Goal: Task Accomplishment & Management: Manage account settings

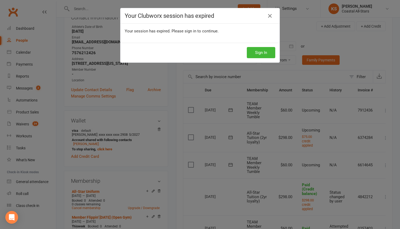
scroll to position [0, 10]
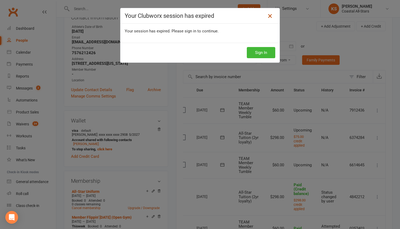
click at [267, 15] on icon at bounding box center [269, 16] width 6 height 6
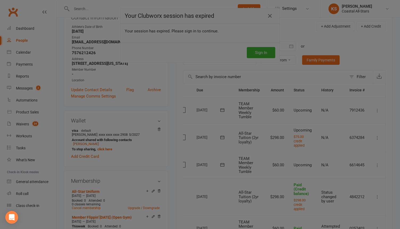
click at [25, 80] on div at bounding box center [200, 114] width 400 height 229
click at [25, 86] on div at bounding box center [200, 114] width 400 height 229
click at [26, 90] on div at bounding box center [200, 114] width 400 height 229
click at [272, 54] on div at bounding box center [200, 114] width 400 height 229
click at [268, 53] on div at bounding box center [200, 114] width 400 height 229
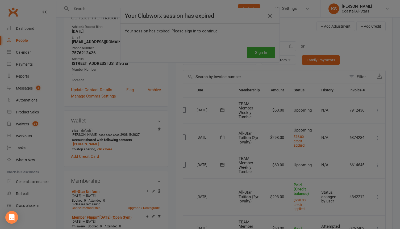
click at [262, 53] on div at bounding box center [200, 114] width 400 height 229
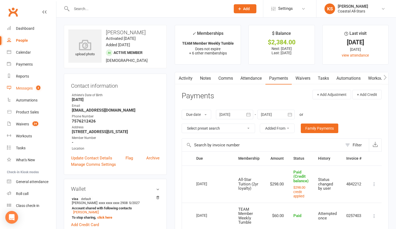
click at [23, 88] on div "Messages" at bounding box center [24, 88] width 17 height 4
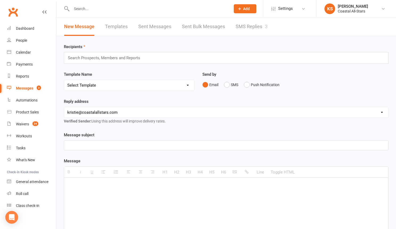
click at [241, 32] on link "SMS Replies 3" at bounding box center [251, 27] width 32 height 18
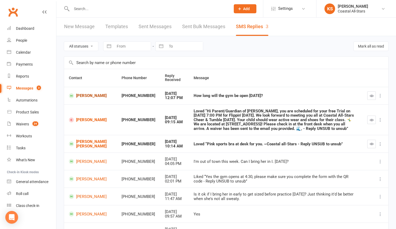
click at [90, 96] on link "[PERSON_NAME]" at bounding box center [90, 95] width 43 height 5
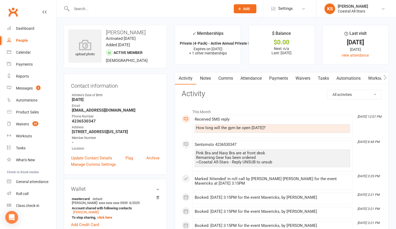
click at [227, 79] on link "Comms" at bounding box center [225, 78] width 22 height 12
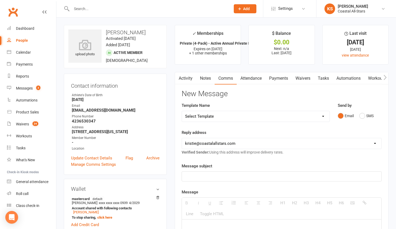
click at [214, 176] on p at bounding box center [281, 176] width 193 height 6
click at [360, 116] on button "SMS" at bounding box center [366, 116] width 14 height 10
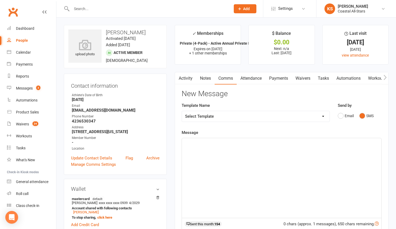
click at [271, 182] on div at bounding box center [281, 178] width 199 height 80
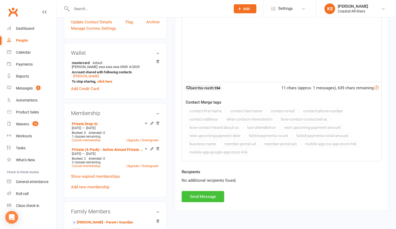
click at [210, 196] on button "Send Message" at bounding box center [202, 196] width 43 height 11
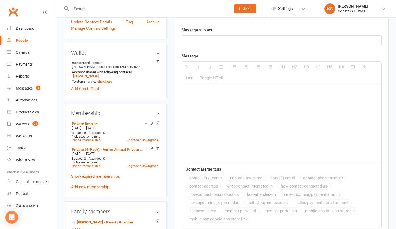
click at [90, 9] on input "text" at bounding box center [148, 8] width 157 height 7
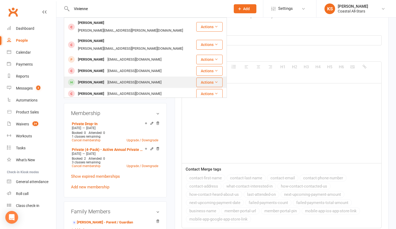
type input "Vivienne"
click at [96, 79] on div "[PERSON_NAME]" at bounding box center [90, 83] width 29 height 8
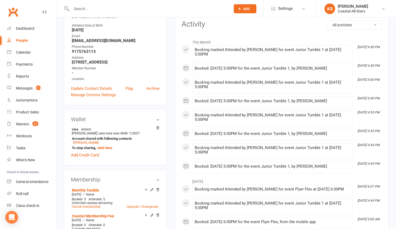
scroll to position [119, 0]
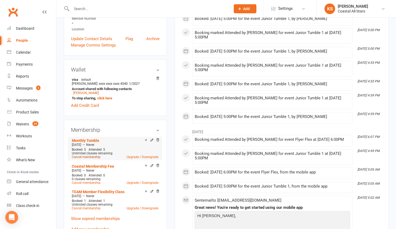
click at [90, 158] on link "Cancel membership" at bounding box center [86, 157] width 29 height 4
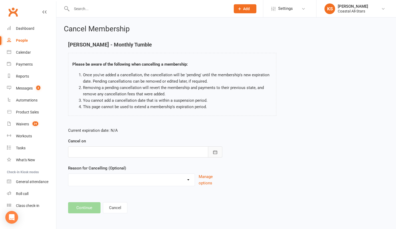
click at [215, 152] on icon "button" at bounding box center [215, 151] width 4 height 3
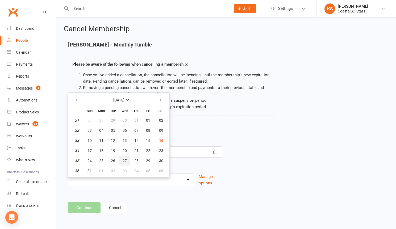
click at [124, 159] on span "27" at bounding box center [124, 161] width 4 height 4
type input "[DATE]"
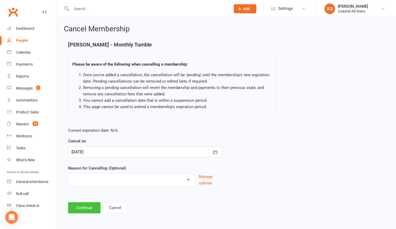
click at [83, 207] on button "Continue" at bounding box center [84, 207] width 32 height 11
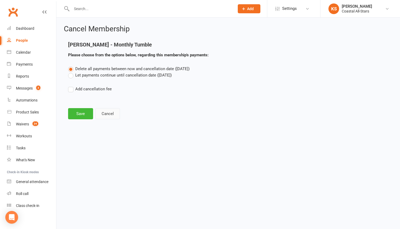
click at [108, 118] on button "Cancel" at bounding box center [107, 113] width 24 height 11
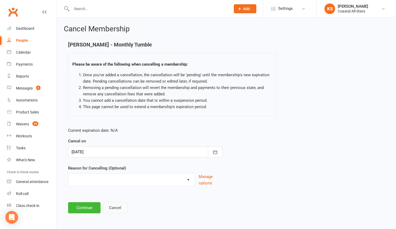
click at [119, 205] on button "Cancel" at bounding box center [115, 207] width 24 height 11
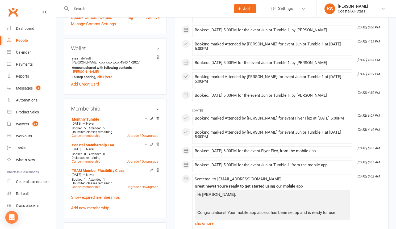
scroll to position [198, 0]
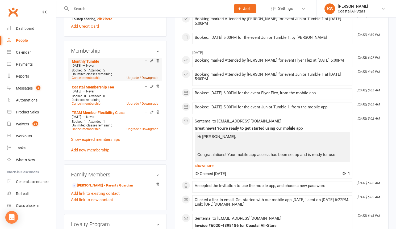
click at [152, 77] on link "Upgrade / Downgrade" at bounding box center [142, 78] width 32 height 4
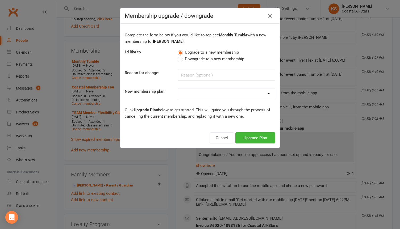
click at [181, 61] on label "Downgrade to a new membership" at bounding box center [210, 59] width 66 height 6
click at [181, 56] on input "Downgrade to a new membership" at bounding box center [178, 56] width 3 height 0
click at [199, 89] on select "Trial Class Coastal Membership Fee Annual Registration Evaluations Fitness Clas…" at bounding box center [226, 93] width 97 height 11
select select "11"
click at [251, 138] on button "Downgrade Plan" at bounding box center [252, 137] width 45 height 11
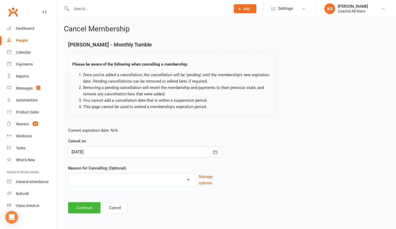
click at [217, 151] on button "button" at bounding box center [215, 151] width 14 height 11
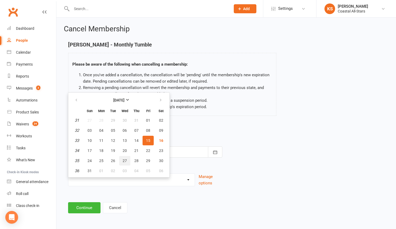
click at [126, 162] on button "27" at bounding box center [124, 161] width 11 height 10
type input "[DATE]"
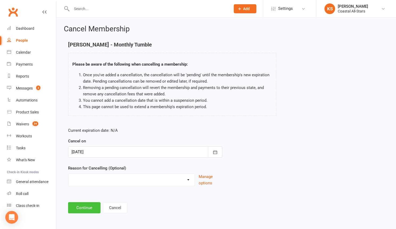
click at [90, 207] on button "Continue" at bounding box center [84, 207] width 32 height 11
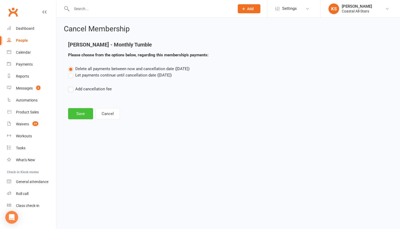
click at [80, 113] on button "Save" at bounding box center [80, 113] width 25 height 11
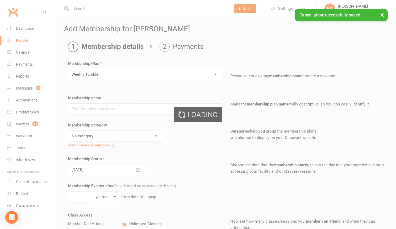
type input "Weekly Tumble"
select select "3"
type input "0"
type input "1"
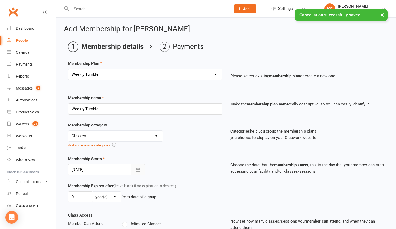
click at [135, 169] on icon "button" at bounding box center [137, 169] width 5 height 5
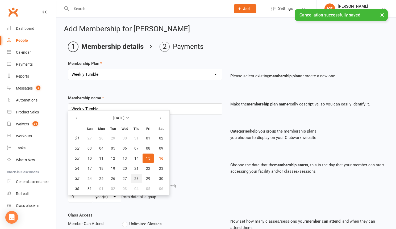
click at [135, 178] on span "28" at bounding box center [136, 178] width 4 height 4
type input "[DATE]"
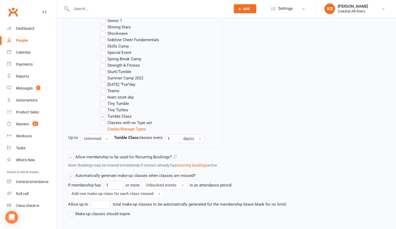
scroll to position [533, 0]
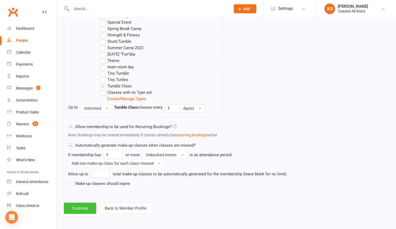
click at [79, 209] on button "Continue" at bounding box center [80, 208] width 32 height 11
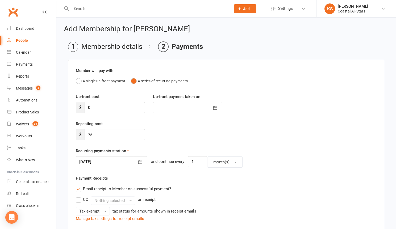
scroll to position [157, 0]
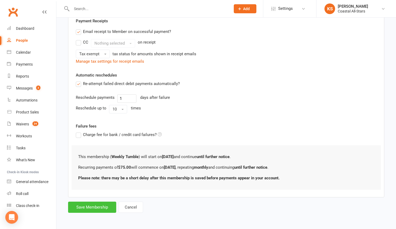
click at [97, 209] on button "Save Membership" at bounding box center [92, 207] width 48 height 11
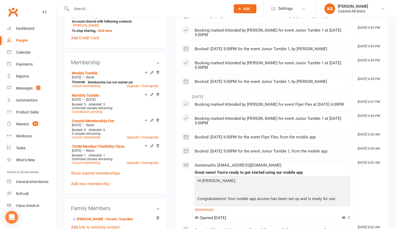
scroll to position [208, 0]
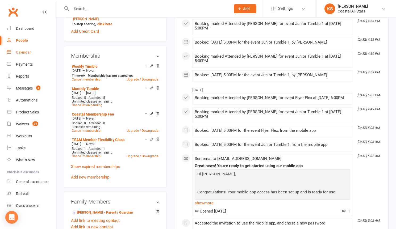
click at [20, 52] on div "Calendar" at bounding box center [23, 52] width 15 height 4
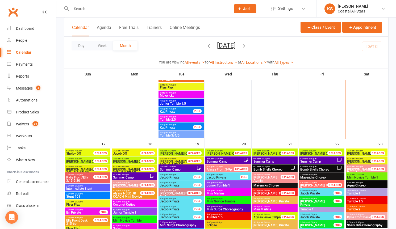
scroll to position [685, 0]
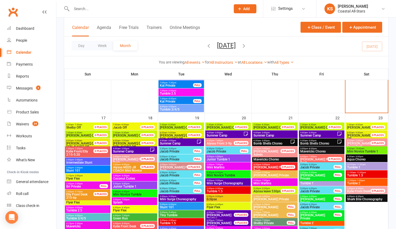
click at [124, 152] on span "Summer Camp" at bounding box center [131, 151] width 37 height 3
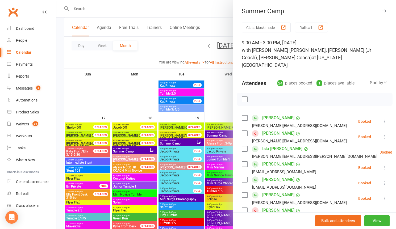
click at [118, 101] on div at bounding box center [225, 114] width 339 height 229
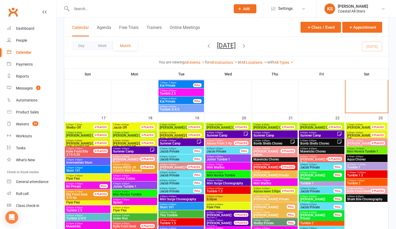
click at [174, 144] on span "Summer Camp" at bounding box center [177, 143] width 37 height 3
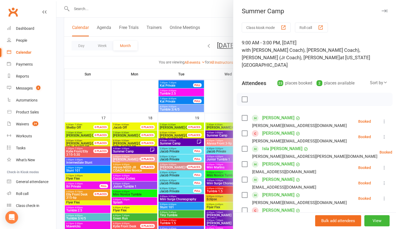
click at [114, 87] on div at bounding box center [225, 114] width 339 height 229
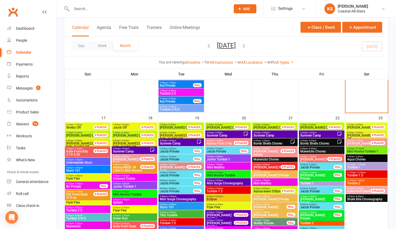
click at [228, 135] on span "Summer Camp" at bounding box center [224, 135] width 37 height 3
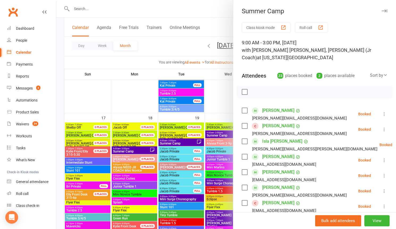
click at [221, 96] on div at bounding box center [225, 114] width 339 height 229
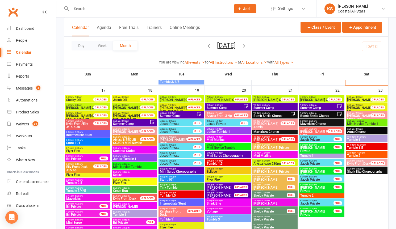
scroll to position [722, 0]
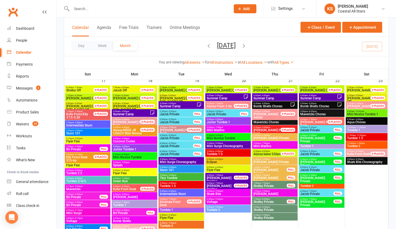
click at [222, 179] on span "[PERSON_NAME]" at bounding box center [218, 178] width 25 height 4
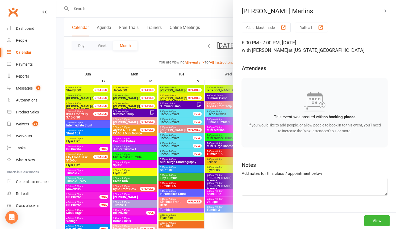
click at [216, 76] on div at bounding box center [225, 114] width 339 height 229
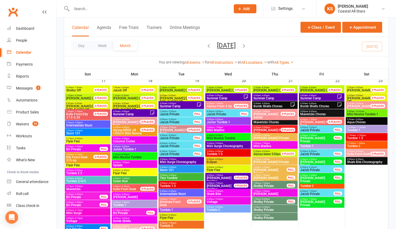
click at [216, 97] on span "Summer Camp" at bounding box center [224, 98] width 37 height 3
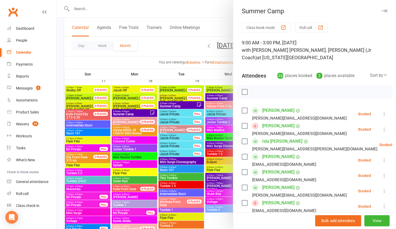
click at [202, 117] on div at bounding box center [225, 114] width 339 height 229
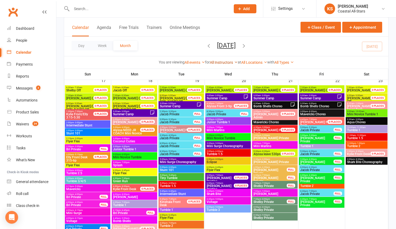
click at [222, 61] on link "All Instructors" at bounding box center [224, 62] width 28 height 4
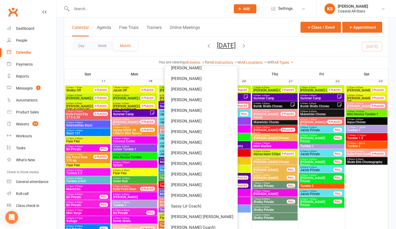
scroll to position [189, 0]
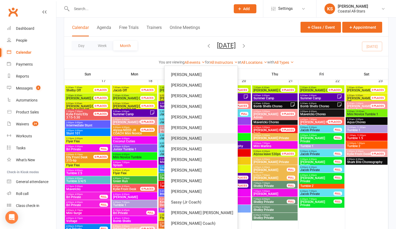
click at [209, 137] on link "[PERSON_NAME]" at bounding box center [200, 138] width 73 height 11
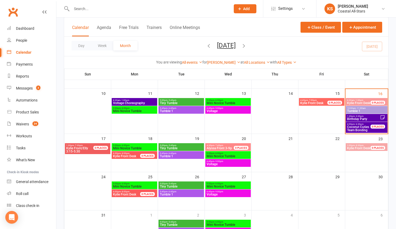
scroll to position [95, 0]
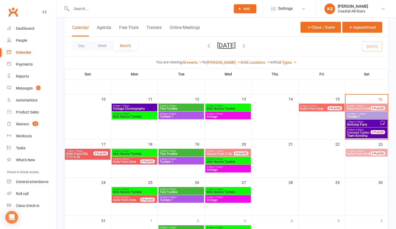
click at [220, 170] on span "Voltage" at bounding box center [227, 169] width 43 height 3
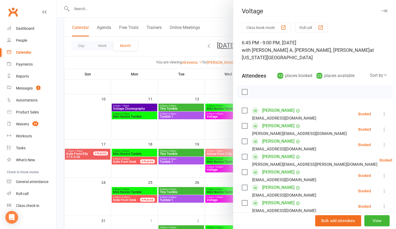
click at [214, 145] on div at bounding box center [225, 114] width 339 height 229
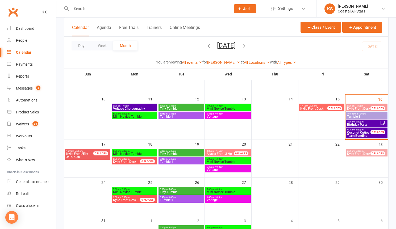
click at [88, 9] on input "text" at bounding box center [148, 8] width 157 height 7
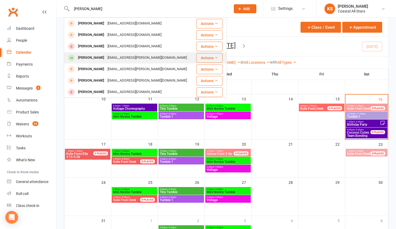
type input "[PERSON_NAME]"
click at [143, 53] on div "[PERSON_NAME] [EMAIL_ADDRESS][PERSON_NAME][DOMAIN_NAME]" at bounding box center [129, 57] width 130 height 11
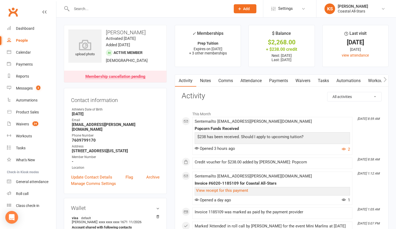
click at [270, 83] on link "Payments" at bounding box center [278, 81] width 26 height 12
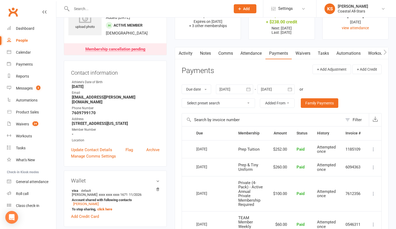
scroll to position [18, 0]
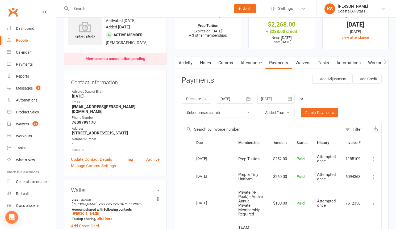
click at [264, 94] on div at bounding box center [275, 99] width 37 height 10
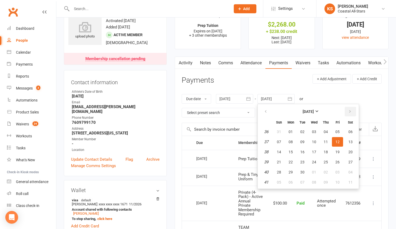
click at [348, 111] on icon "button" at bounding box center [350, 111] width 4 height 4
click at [341, 173] on button "31" at bounding box center [337, 172] width 11 height 10
type input "[DATE]"
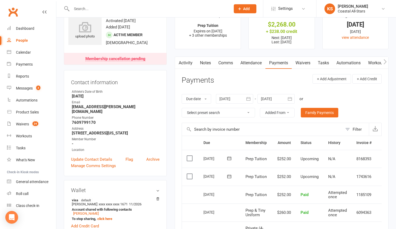
click at [368, 178] on td "1743616" at bounding box center [363, 177] width 25 height 18
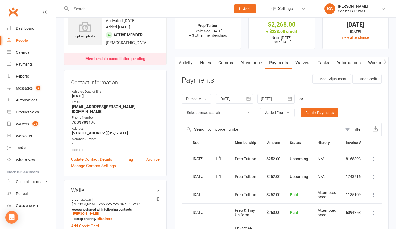
scroll to position [0, 12]
click at [373, 177] on icon at bounding box center [372, 176] width 5 height 5
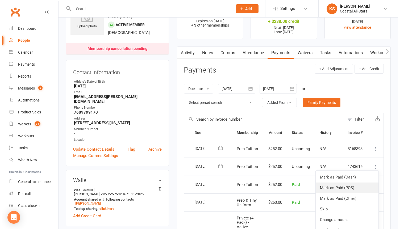
scroll to position [63, 0]
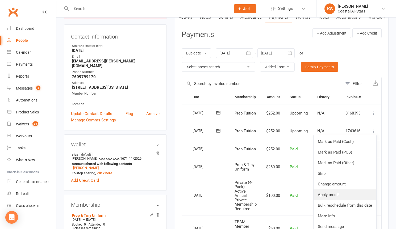
click at [335, 192] on link "Apply credit" at bounding box center [344, 194] width 63 height 11
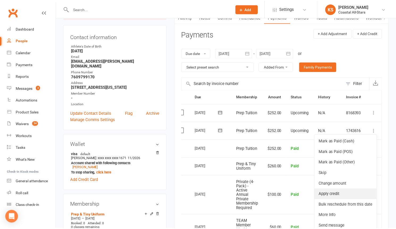
scroll to position [0, 10]
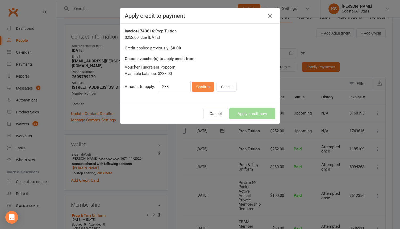
click at [204, 88] on button "Confirm" at bounding box center [203, 87] width 22 height 10
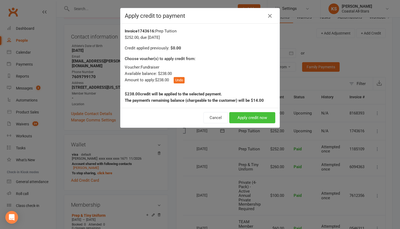
click at [241, 118] on button "Apply credit now" at bounding box center [252, 117] width 46 height 11
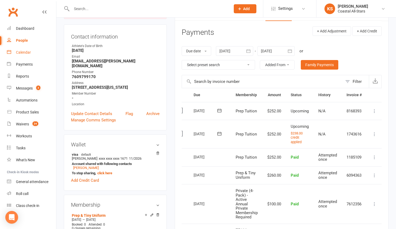
click at [20, 52] on div "Calendar" at bounding box center [23, 52] width 15 height 4
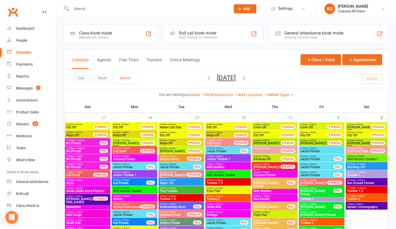
click at [247, 79] on icon "button" at bounding box center [244, 78] width 6 height 6
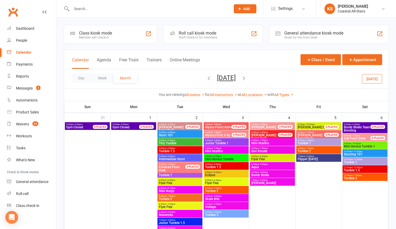
click at [247, 79] on icon "button" at bounding box center [244, 78] width 6 height 6
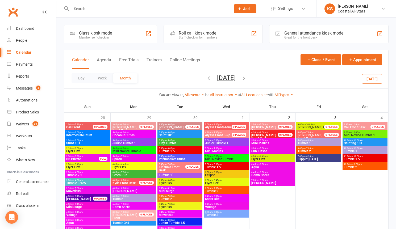
click at [247, 79] on icon "button" at bounding box center [244, 78] width 6 height 6
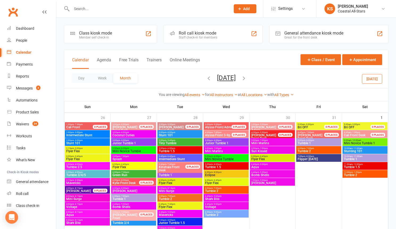
click at [247, 78] on icon "button" at bounding box center [244, 78] width 6 height 6
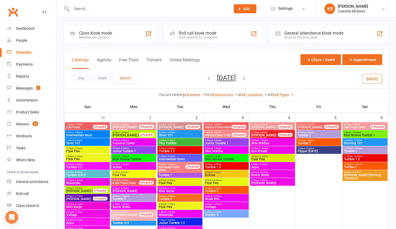
click at [247, 78] on icon "button" at bounding box center [244, 78] width 6 height 6
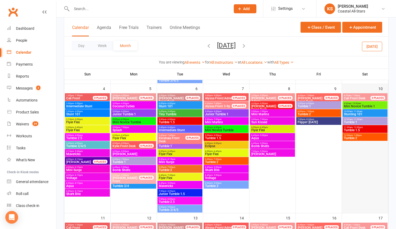
click at [364, 173] on div at bounding box center [364, 153] width 45 height 120
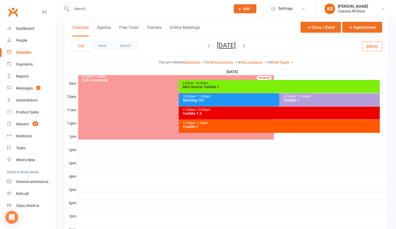
scroll to position [123, 0]
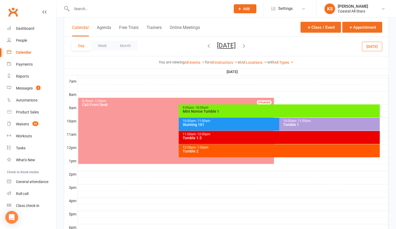
click at [289, 161] on div at bounding box center [233, 161] width 310 height 6
click at [284, 156] on button "Add Event" at bounding box center [285, 155] width 18 height 6
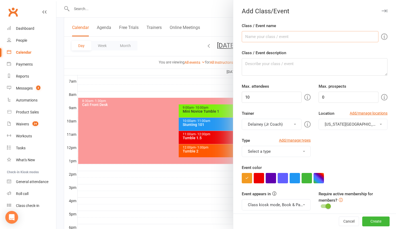
click at [266, 40] on input "Class / Event name" at bounding box center [309, 36] width 137 height 11
type input "Birthday Party"
drag, startPoint x: 261, startPoint y: 95, endPoint x: 230, endPoint y: 96, distance: 31.1
click at [56, 0] on new-event-schedule "Add Class/Event Class / Event name Birthday Party Class / Event description [PE…" at bounding box center [56, 0] width 0 height 0
type input "20"
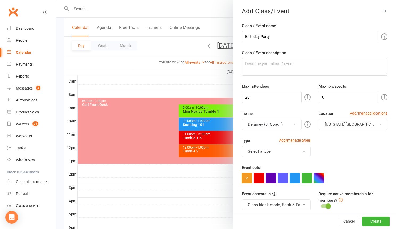
click at [265, 129] on button "Delainey (Jr Coach)" at bounding box center [271, 124] width 60 height 11
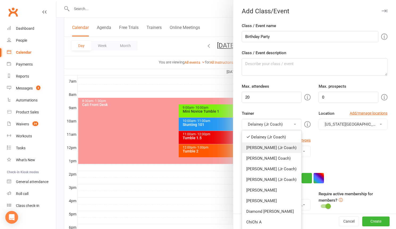
click at [264, 142] on link "[PERSON_NAME] (Jr Coach)" at bounding box center [271, 147] width 59 height 11
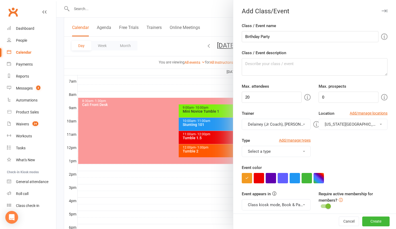
click at [261, 122] on button "Delainey (Jr Coach), [PERSON_NAME] Coach)" at bounding box center [275, 124] width 69 height 11
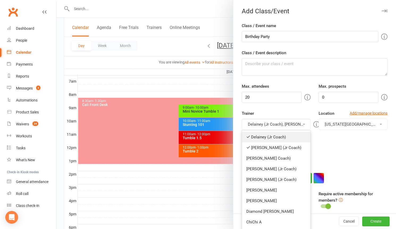
click at [270, 135] on link "Delainey (Jr Coach)" at bounding box center [276, 137] width 68 height 11
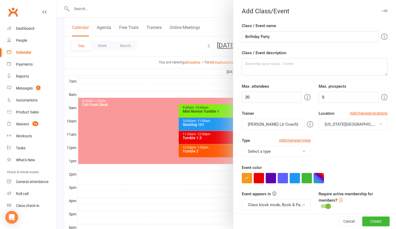
click at [266, 127] on button "[PERSON_NAME] (Jr Coach)" at bounding box center [272, 124] width 62 height 11
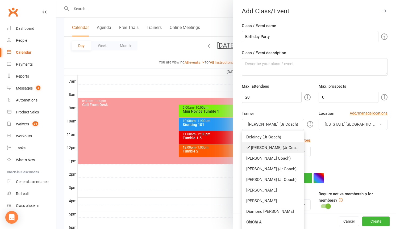
click at [262, 151] on link "[PERSON_NAME] (Jr Coach)" at bounding box center [273, 147] width 62 height 11
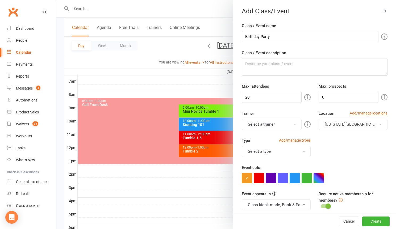
click at [268, 125] on button "Select a trainer" at bounding box center [271, 124] width 60 height 11
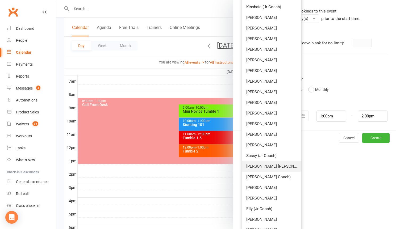
click at [266, 167] on link "[PERSON_NAME] [PERSON_NAME]" at bounding box center [271, 166] width 59 height 11
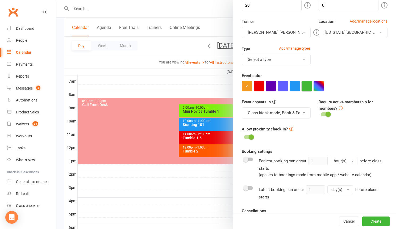
scroll to position [36, 0]
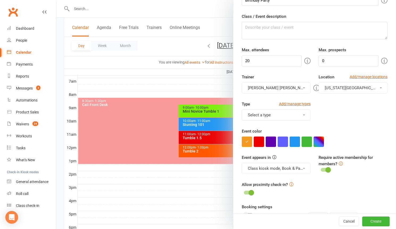
click at [278, 118] on button "Select a type" at bounding box center [275, 114] width 69 height 11
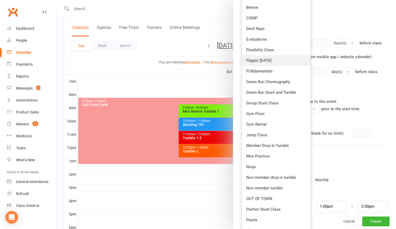
scroll to position [167, 0]
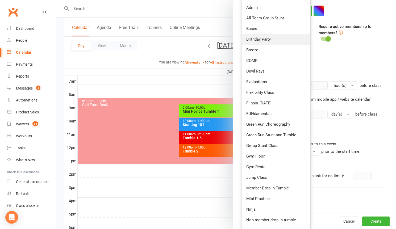
click at [267, 38] on link "Birthday Party" at bounding box center [276, 39] width 68 height 11
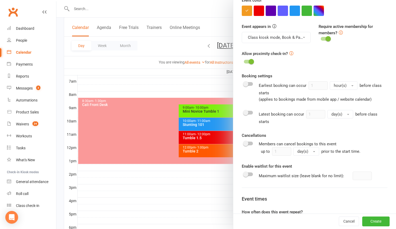
click at [294, 38] on button "Class kiosk mode, Book & Pay, Roll call, Clubworx website calendar and Mobile a…" at bounding box center [275, 37] width 69 height 11
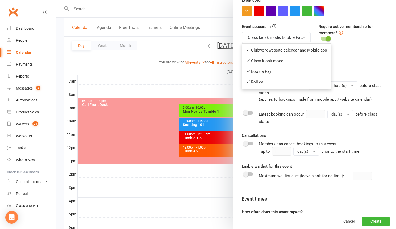
click at [361, 56] on div "Allow proximity check-in?" at bounding box center [314, 57] width 146 height 15
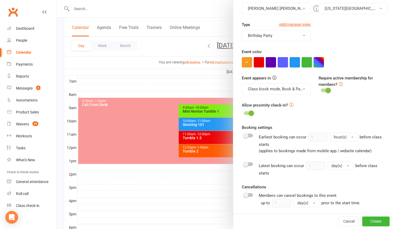
scroll to position [36, 0]
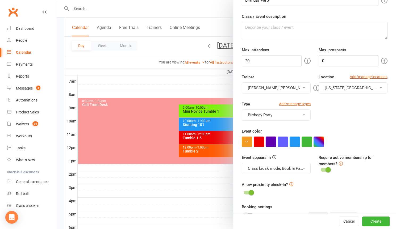
click at [270, 137] on button "button" at bounding box center [270, 142] width 10 height 10
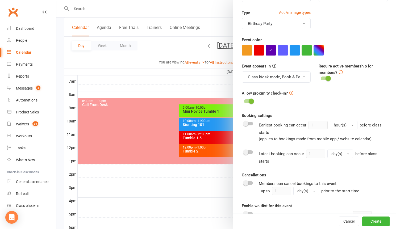
scroll to position [217, 0]
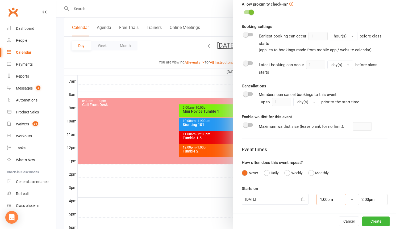
click at [328, 204] on input "1:00pm" at bounding box center [330, 199] width 29 height 11
drag, startPoint x: 321, startPoint y: 202, endPoint x: 303, endPoint y: 201, distance: 18.6
click at [303, 201] on div "[DATE] [DATE] Sun Mon Tue Wed Thu Fri Sat 1 28 29 30 31 01 02 03 2 04 05 06 07 …" at bounding box center [314, 199] width 154 height 11
type input "1"
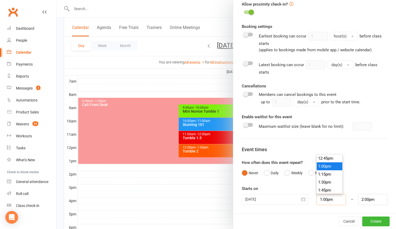
type input "2:00am"
type input "13"
type input "2:00pm"
type input "130"
type input "2:30am"
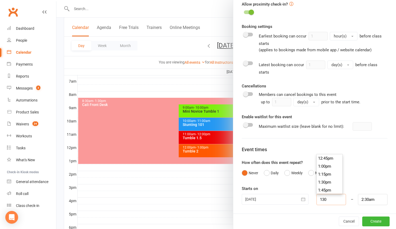
scroll to position [40, 0]
type input "130p"
type input "2:30pm"
type input "1:30pm"
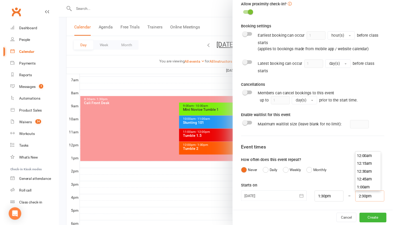
scroll to position [454, 0]
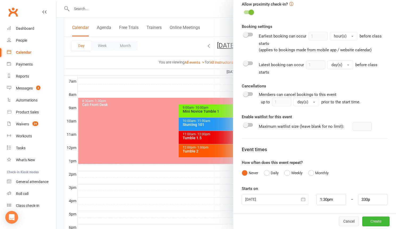
type input "3:30pm"
click at [362, 222] on button "Create" at bounding box center [375, 221] width 27 height 10
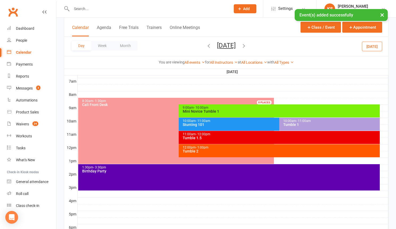
click at [244, 189] on div "1:30pm - 3:30pm Birthday Party" at bounding box center [228, 177] width 301 height 26
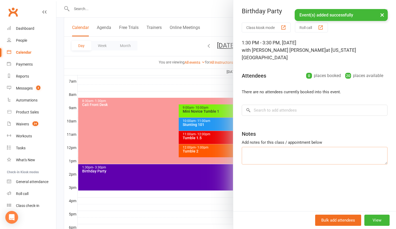
click at [267, 147] on textarea at bounding box center [314, 156] width 146 height 18
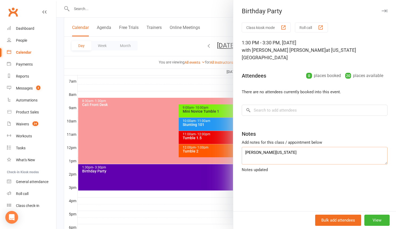
type textarea "[PERSON_NAME][US_STATE]"
click at [275, 107] on input "search" at bounding box center [314, 110] width 146 height 11
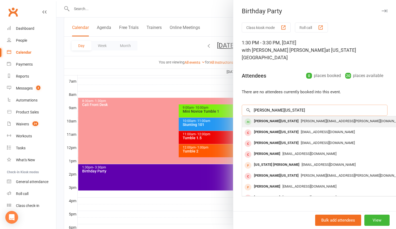
type input "[PERSON_NAME][US_STATE]"
click at [274, 116] on div "[PERSON_NAME][US_STATE] [PERSON_NAME][EMAIL_ADDRESS][PERSON_NAME][DOMAIN_NAME]" at bounding box center [321, 121] width 159 height 11
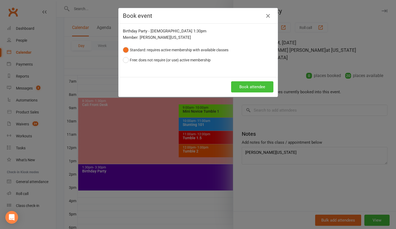
drag, startPoint x: 251, startPoint y: 84, endPoint x: 192, endPoint y: 66, distance: 62.4
click at [193, 67] on div "Book event Birthday Party - [DEMOGRAPHIC_DATA] 1:30pm Member: [PERSON_NAME][US_…" at bounding box center [197, 52] width 159 height 89
click at [187, 59] on button "Free: does not require (or use) active membership" at bounding box center [167, 60] width 88 height 10
click at [256, 87] on button "Book attendee" at bounding box center [252, 86] width 42 height 11
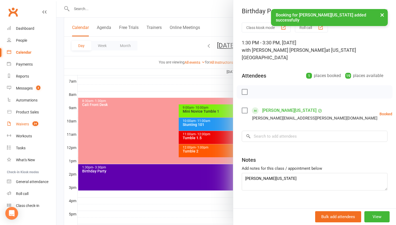
click at [22, 123] on div "Waivers" at bounding box center [22, 124] width 13 height 4
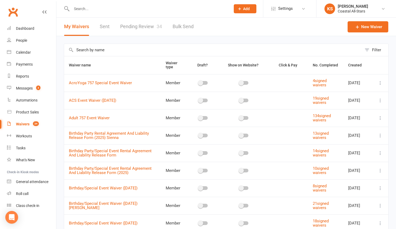
click at [380, 170] on icon at bounding box center [379, 170] width 5 height 5
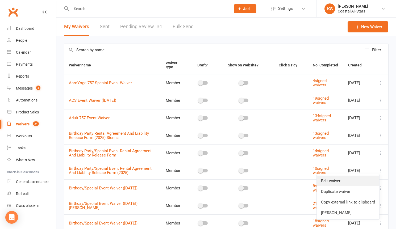
click at [354, 180] on link "Edit waiver" at bounding box center [347, 181] width 62 height 11
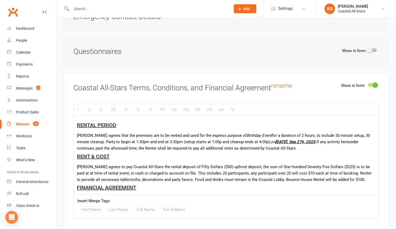
scroll to position [716, 0]
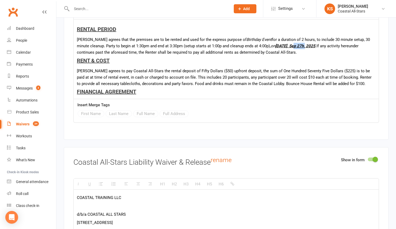
drag, startPoint x: 284, startPoint y: 46, endPoint x: 295, endPoint y: 47, distance: 11.7
click at [295, 47] on u "[DATE], Sep 27h, 2025" at bounding box center [295, 46] width 40 height 5
click at [287, 46] on u "[DATE]" at bounding box center [281, 46] width 12 height 5
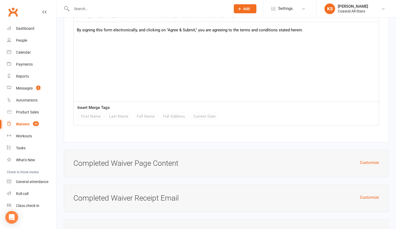
scroll to position [1440, 0]
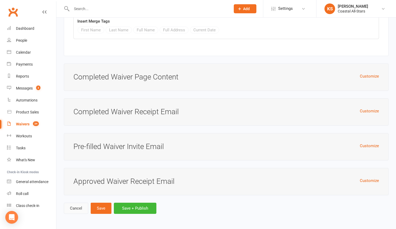
click at [69, 209] on link "Cancel" at bounding box center [76, 208] width 24 height 11
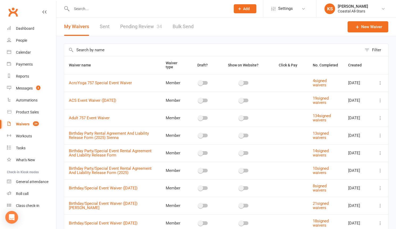
click at [381, 171] on icon at bounding box center [379, 170] width 5 height 5
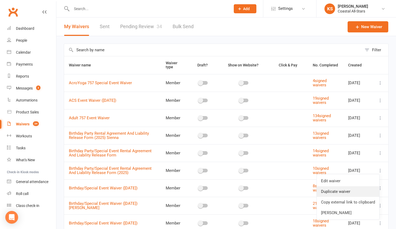
click at [348, 195] on link "Duplicate waiver" at bounding box center [347, 191] width 62 height 11
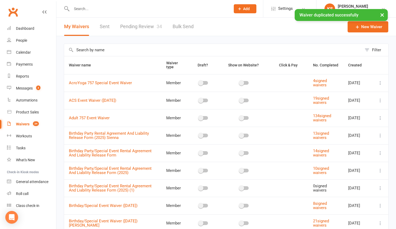
click at [376, 189] on td at bounding box center [380, 188] width 16 height 18
click at [379, 189] on icon at bounding box center [379, 187] width 5 height 5
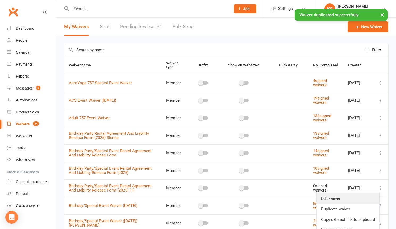
click at [350, 198] on link "Edit waiver" at bounding box center [347, 198] width 62 height 11
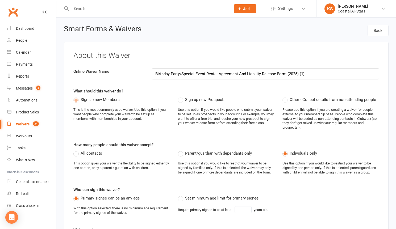
click at [321, 75] on input "Birthday Party/Special Event Rental Agreement And Liability Release Form (2025)…" at bounding box center [265, 73] width 227 height 11
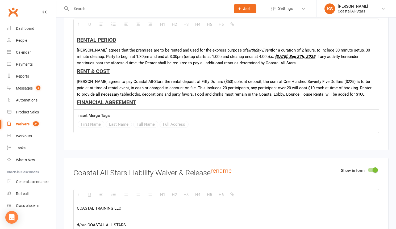
scroll to position [658, 0]
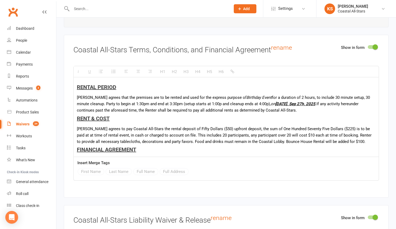
type input "Birthday Party/Special Event Rental Agreement And Liability Release Form (2026)"
drag, startPoint x: 283, startPoint y: 104, endPoint x: 296, endPoint y: 104, distance: 12.2
click at [296, 104] on u "[DATE], Sep 27h, 2025" at bounding box center [295, 103] width 40 height 5
click at [288, 105] on icon "[DATE][DATE] ." at bounding box center [278, 103] width 17 height 5
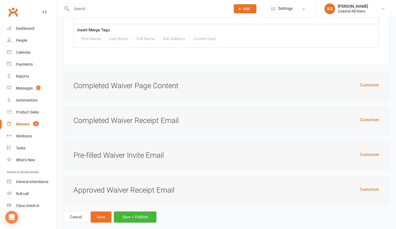
scroll to position [1440, 0]
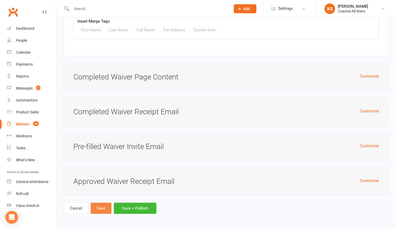
click at [105, 209] on button "Save" at bounding box center [101, 208] width 21 height 11
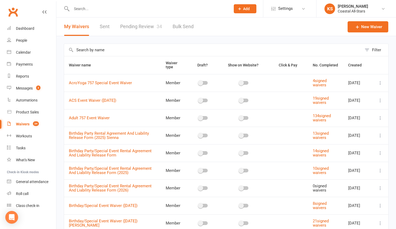
click at [381, 188] on icon at bounding box center [379, 187] width 5 height 5
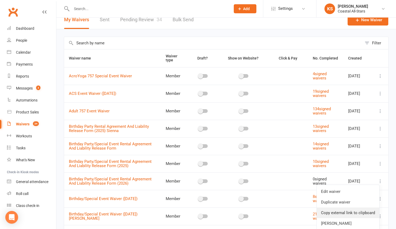
scroll to position [11, 0]
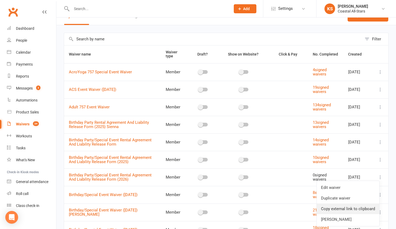
click at [360, 210] on link "Copy external link to clipboard" at bounding box center [347, 208] width 62 height 11
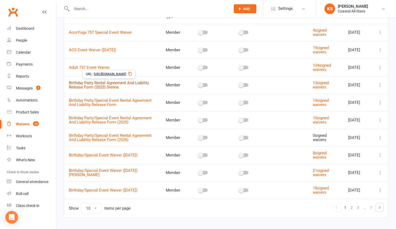
scroll to position [53, 0]
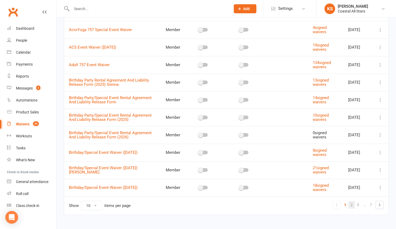
click at [351, 206] on link "2" at bounding box center [351, 204] width 6 height 7
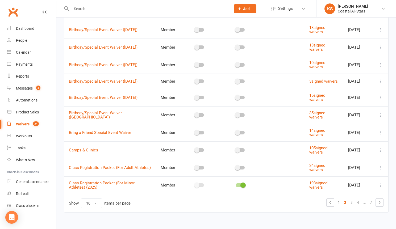
click at [379, 66] on icon at bounding box center [379, 64] width 5 height 5
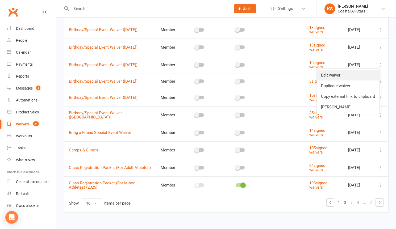
click at [346, 74] on link "Edit waiver" at bounding box center [347, 75] width 62 height 11
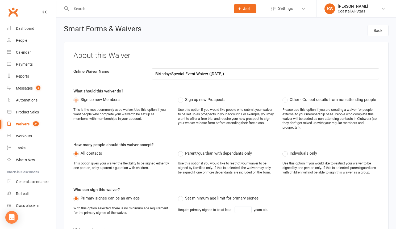
drag, startPoint x: 229, startPoint y: 74, endPoint x: 211, endPoint y: 73, distance: 18.6
click at [211, 73] on input "Birthday/Special Event Waiver ([DATE])" at bounding box center [265, 73] width 227 height 11
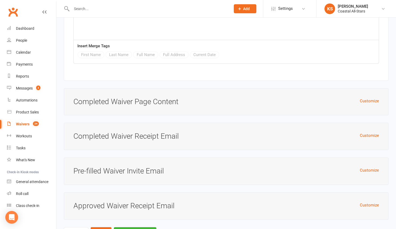
scroll to position [1251, 0]
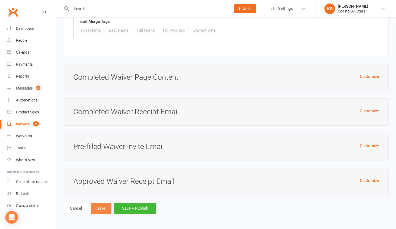
type input "Birthday/Special Event Waiver ([DATE])"
click at [105, 208] on button "Save" at bounding box center [101, 208] width 21 height 11
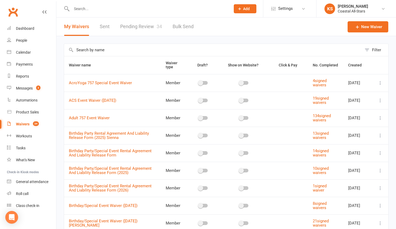
scroll to position [62, 0]
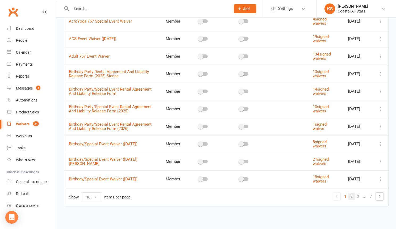
click at [352, 196] on link "2" at bounding box center [351, 196] width 6 height 7
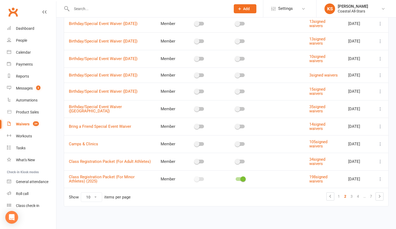
scroll to position [0, 0]
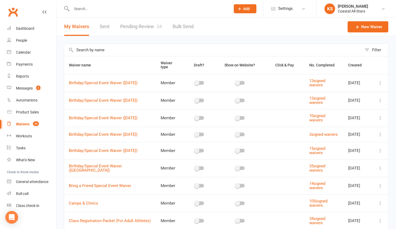
click at [380, 119] on icon at bounding box center [379, 117] width 5 height 5
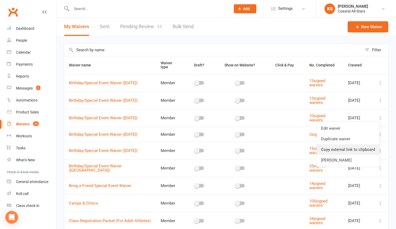
click at [349, 145] on link "Copy external link to clipboard" at bounding box center [347, 149] width 62 height 11
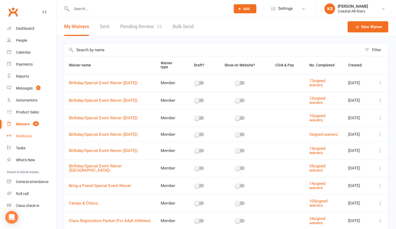
click at [21, 130] on link "Workouts" at bounding box center [31, 136] width 49 height 12
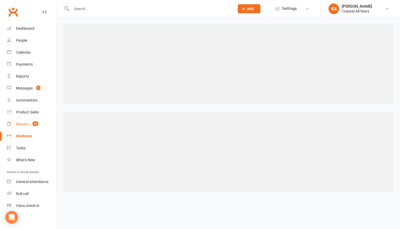
click at [22, 126] on div "Waivers" at bounding box center [22, 124] width 13 height 4
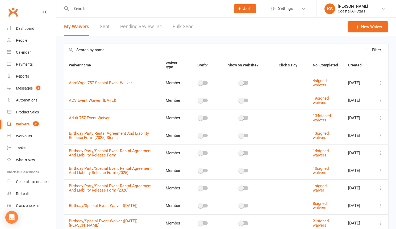
click at [138, 31] on link "Pending Review 34" at bounding box center [141, 27] width 42 height 18
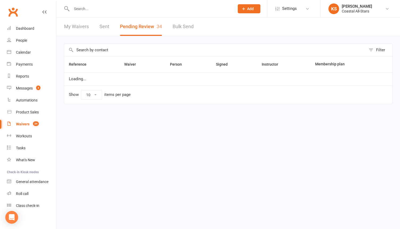
select select "25"
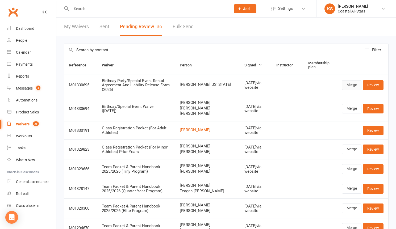
click at [350, 84] on link "Merge" at bounding box center [351, 85] width 19 height 10
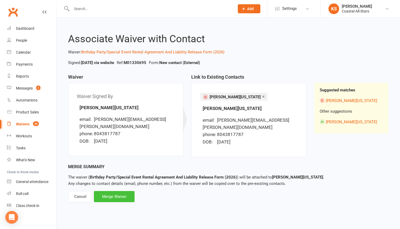
click at [116, 191] on div "Merge Waiver" at bounding box center [114, 196] width 41 height 11
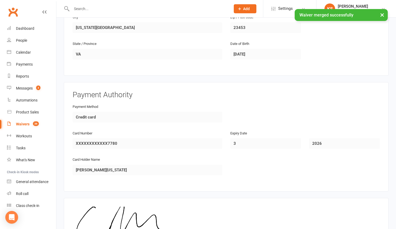
scroll to position [249, 0]
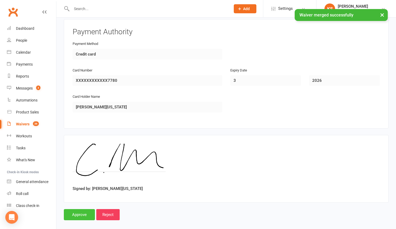
drag, startPoint x: 61, startPoint y: 212, endPoint x: 64, endPoint y: 211, distance: 3.5
click at [72, 211] on input "Approve" at bounding box center [79, 214] width 31 height 11
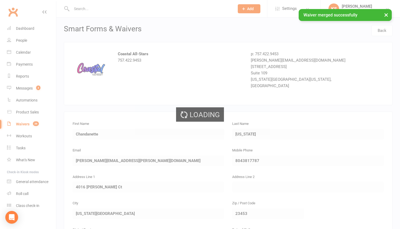
select select "25"
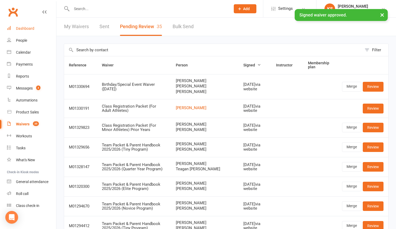
click at [29, 24] on link "Dashboard" at bounding box center [31, 29] width 49 height 12
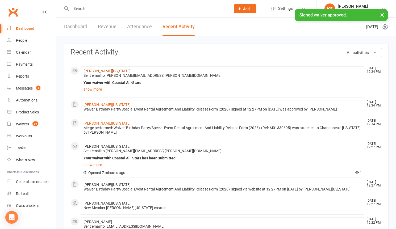
click at [108, 72] on link "[PERSON_NAME][US_STATE]" at bounding box center [106, 71] width 47 height 4
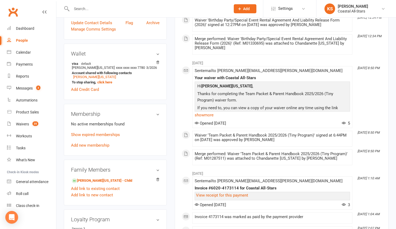
scroll to position [162, 0]
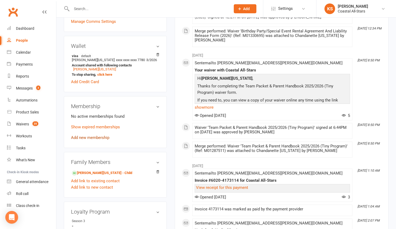
click at [98, 135] on link "Add new membership" at bounding box center [90, 137] width 38 height 5
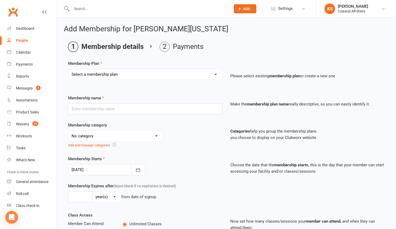
click at [147, 71] on select "Select a membership plan Create new Membership Plan Trial Class Coastal Members…" at bounding box center [145, 74] width 154 height 11
select select "86"
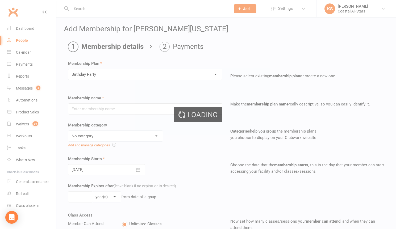
type input "Birthday Party"
select select "11"
type input "1"
select select "1"
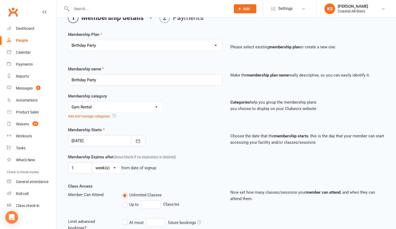
scroll to position [48, 0]
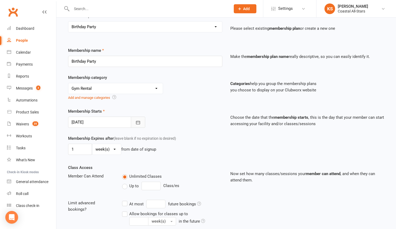
click at [135, 124] on icon "button" at bounding box center [137, 122] width 5 height 5
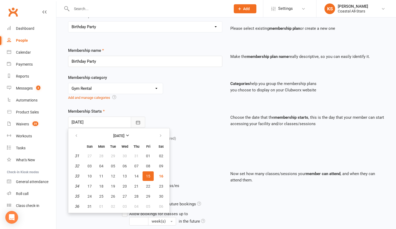
click at [136, 123] on icon "button" at bounding box center [138, 122] width 4 height 3
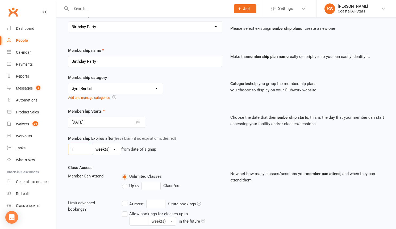
drag, startPoint x: 80, startPoint y: 150, endPoint x: 63, endPoint y: 150, distance: 16.5
click at [63, 150] on div "Add Membership for Chandanette [US_STATE] Membership details Payments Membershi…" at bounding box center [225, 139] width 339 height 339
type input "6"
click at [116, 149] on select "day(s) week(s) month(s) year(s)" at bounding box center [106, 149] width 29 height 11
select select "2"
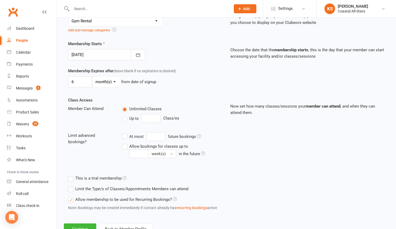
scroll to position [136, 0]
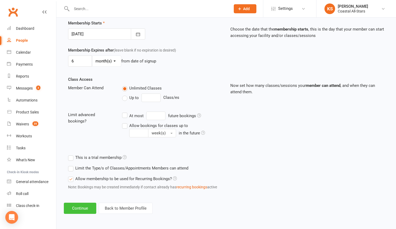
click at [87, 204] on button "Continue" at bounding box center [80, 208] width 32 height 11
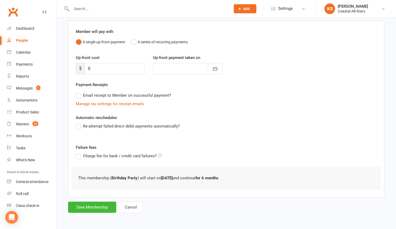
scroll to position [0, 0]
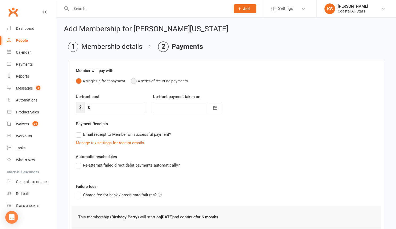
click at [137, 81] on button "A series of recurring payments" at bounding box center [159, 81] width 57 height 10
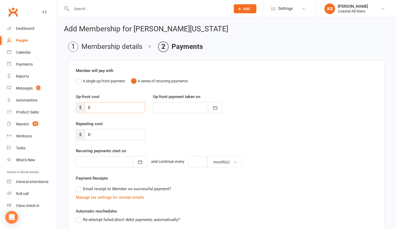
drag, startPoint x: 97, startPoint y: 108, endPoint x: 78, endPoint y: 108, distance: 19.1
click at [78, 108] on div "$ 0" at bounding box center [110, 107] width 69 height 11
type input "5"
type input "[DATE]"
type input "50"
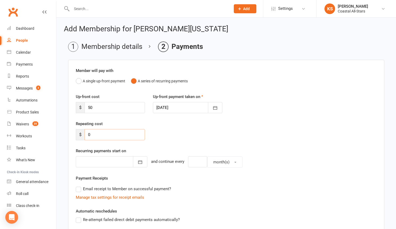
drag, startPoint x: 95, startPoint y: 134, endPoint x: 75, endPoint y: 134, distance: 20.2
click at [75, 134] on div "Repeating cost $ 0" at bounding box center [110, 131] width 77 height 20
type input "225"
click at [137, 161] on icon "button" at bounding box center [139, 161] width 5 height 5
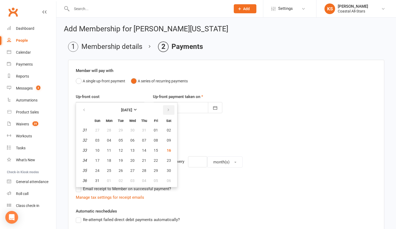
click at [166, 110] on icon "button" at bounding box center [168, 110] width 4 height 4
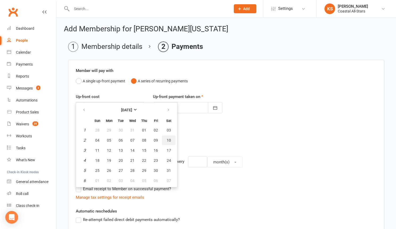
click at [167, 139] on span "10" at bounding box center [169, 140] width 4 height 4
type input "[DATE]"
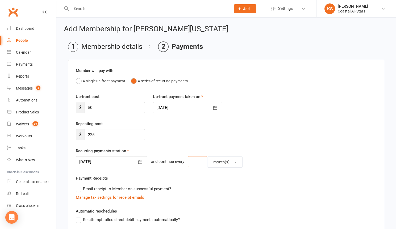
click at [188, 162] on input "number" at bounding box center [197, 161] width 19 height 11
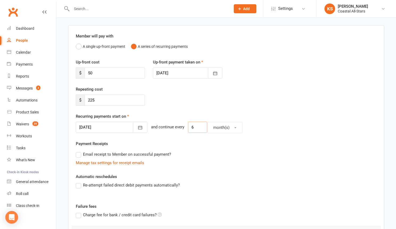
scroll to position [107, 0]
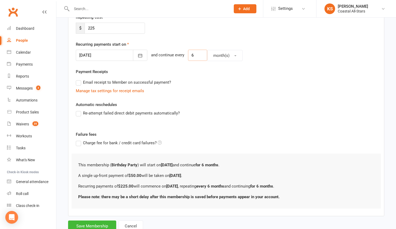
type input "6"
click at [80, 83] on label "Email receipt to Member on successful payment?" at bounding box center [123, 82] width 95 height 6
click at [79, 79] on input "Email receipt to Member on successful payment?" at bounding box center [77, 79] width 3 height 0
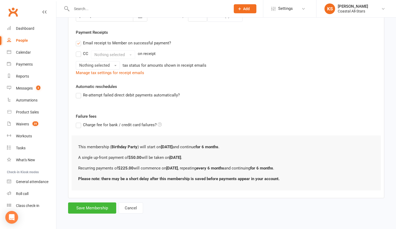
scroll to position [147, 0]
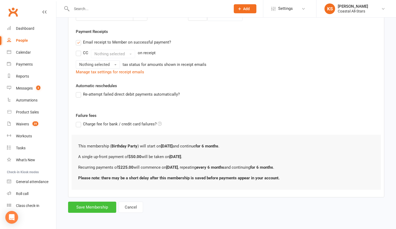
click at [92, 210] on button "Save Membership" at bounding box center [92, 207] width 48 height 11
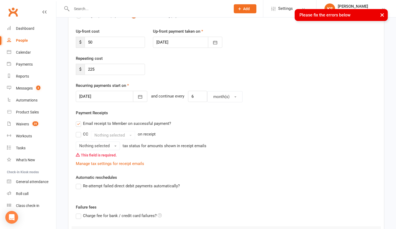
scroll to position [76, 0]
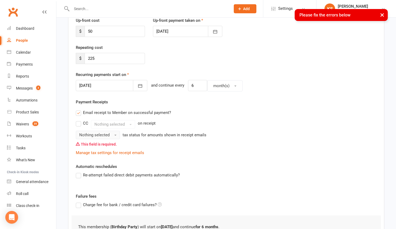
click at [98, 137] on span "Nothing selected" at bounding box center [94, 135] width 30 height 5
click at [96, 155] on span "Tax exempt" at bounding box center [90, 157] width 20 height 5
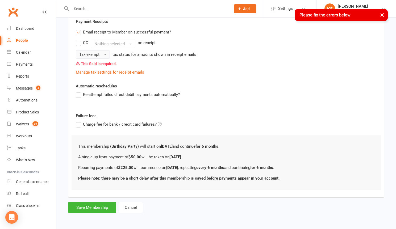
scroll to position [157, 0]
click at [95, 210] on button "Save Membership" at bounding box center [92, 207] width 48 height 11
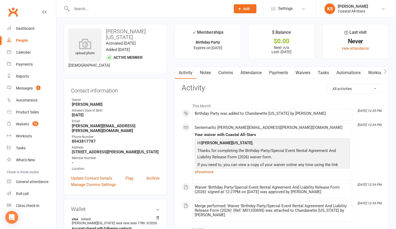
scroll to position [101, 0]
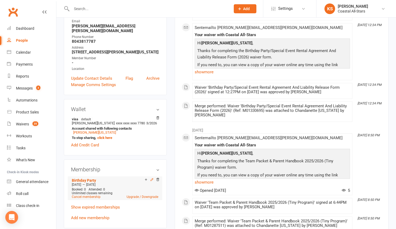
click at [152, 178] on icon at bounding box center [152, 180] width 4 height 4
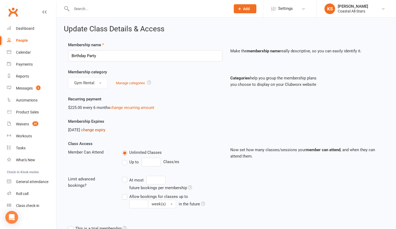
click at [97, 130] on link "change expiry" at bounding box center [93, 130] width 24 height 5
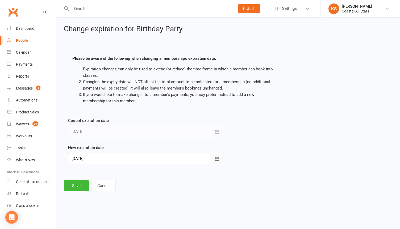
click at [217, 159] on icon "button" at bounding box center [217, 158] width 4 height 3
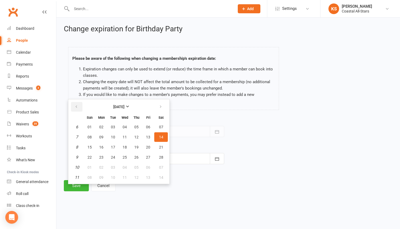
click at [76, 105] on icon "button" at bounding box center [76, 107] width 4 height 4
click at [89, 147] on span "11" at bounding box center [89, 147] width 4 height 4
type input "[DATE]"
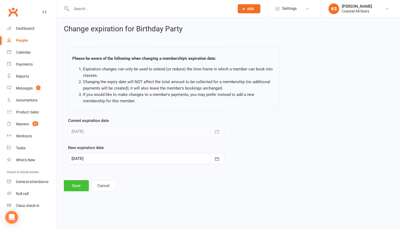
click at [78, 187] on button "Save" at bounding box center [76, 185] width 25 height 11
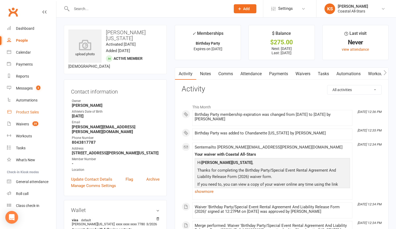
click at [27, 114] on link "Product Sales" at bounding box center [31, 112] width 49 height 12
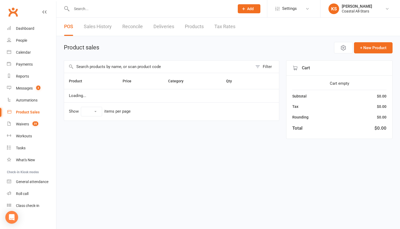
select select "100"
click at [124, 66] on input "text" at bounding box center [158, 67] width 188 height 12
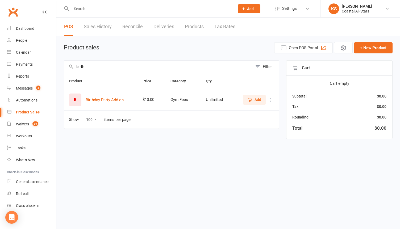
type input "birth"
drag, startPoint x: 129, startPoint y: 99, endPoint x: 86, endPoint y: 100, distance: 43.6
click at [86, 100] on div "B Birthday Party Add-on" at bounding box center [101, 100] width 64 height 12
copy button "Birthday Party Add-on"
